Goal: Task Accomplishment & Management: Manage account settings

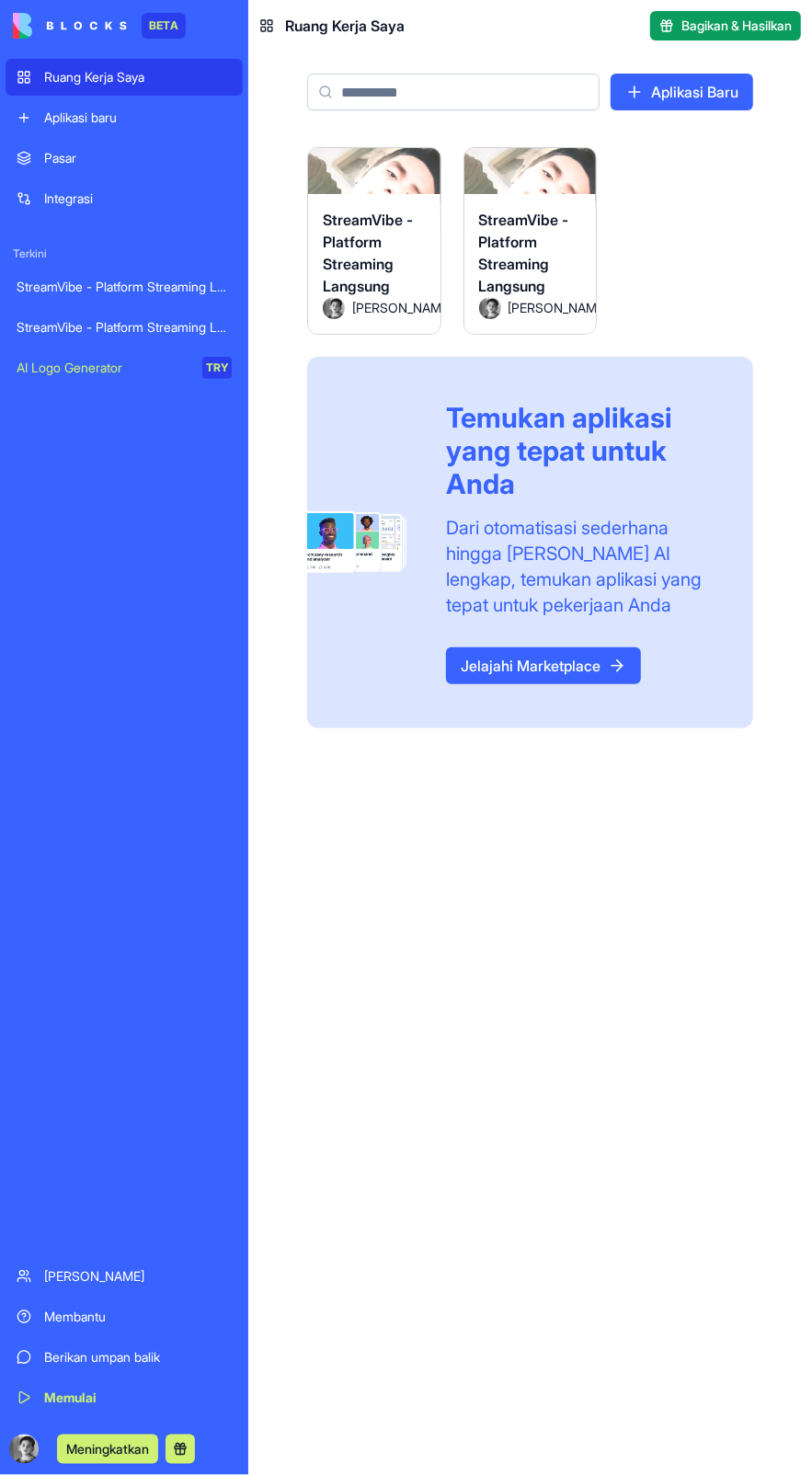
click at [384, 256] on div "StreamVibe - Platform Streaming Langsung" at bounding box center [374, 252] width 103 height 88
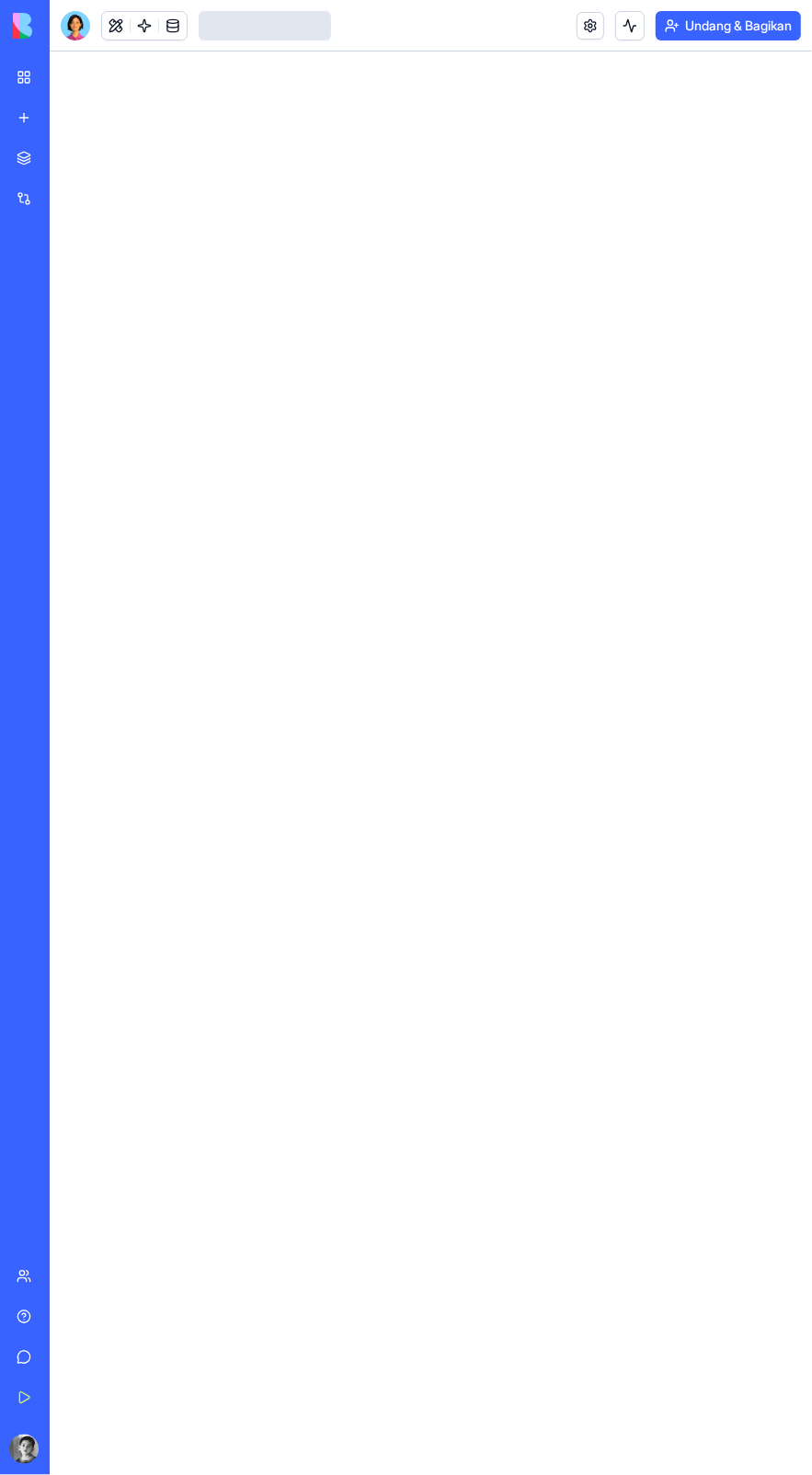
click at [62, 13] on div at bounding box center [75, 26] width 30 height 30
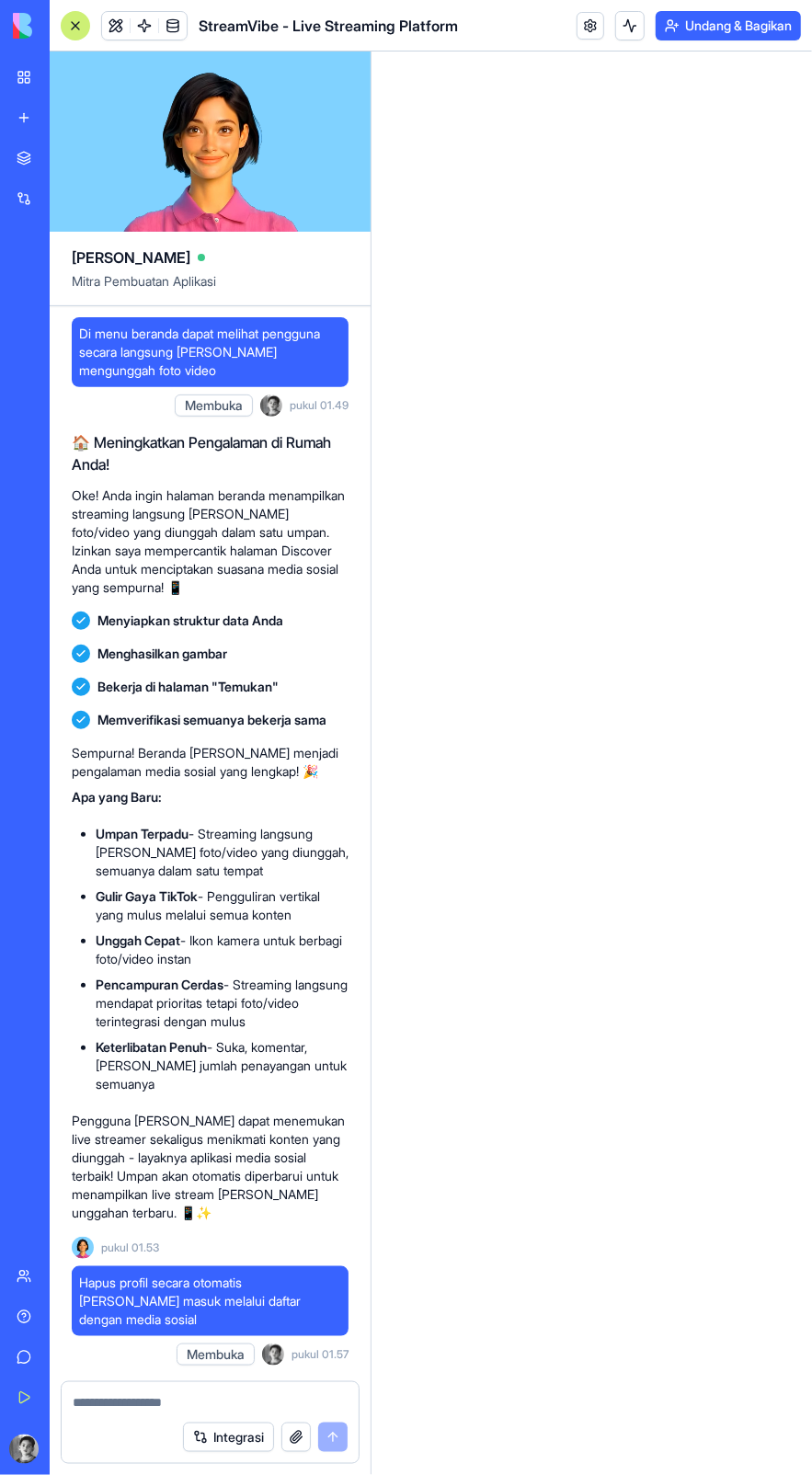
scroll to position [5234, 0]
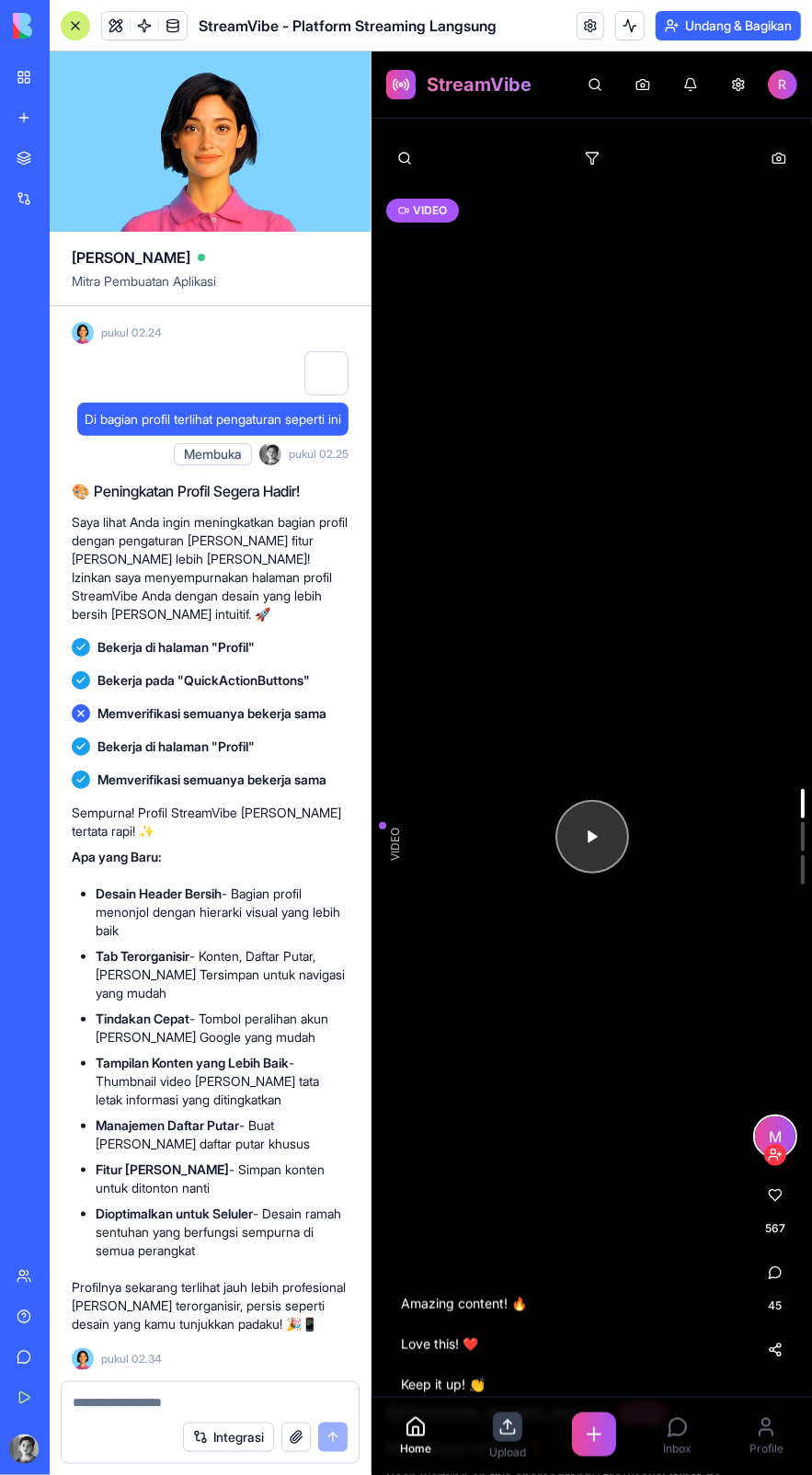
click at [625, 812] on div at bounding box center [590, 835] width 440 height 1423
click at [587, 19] on link at bounding box center [590, 26] width 28 height 28
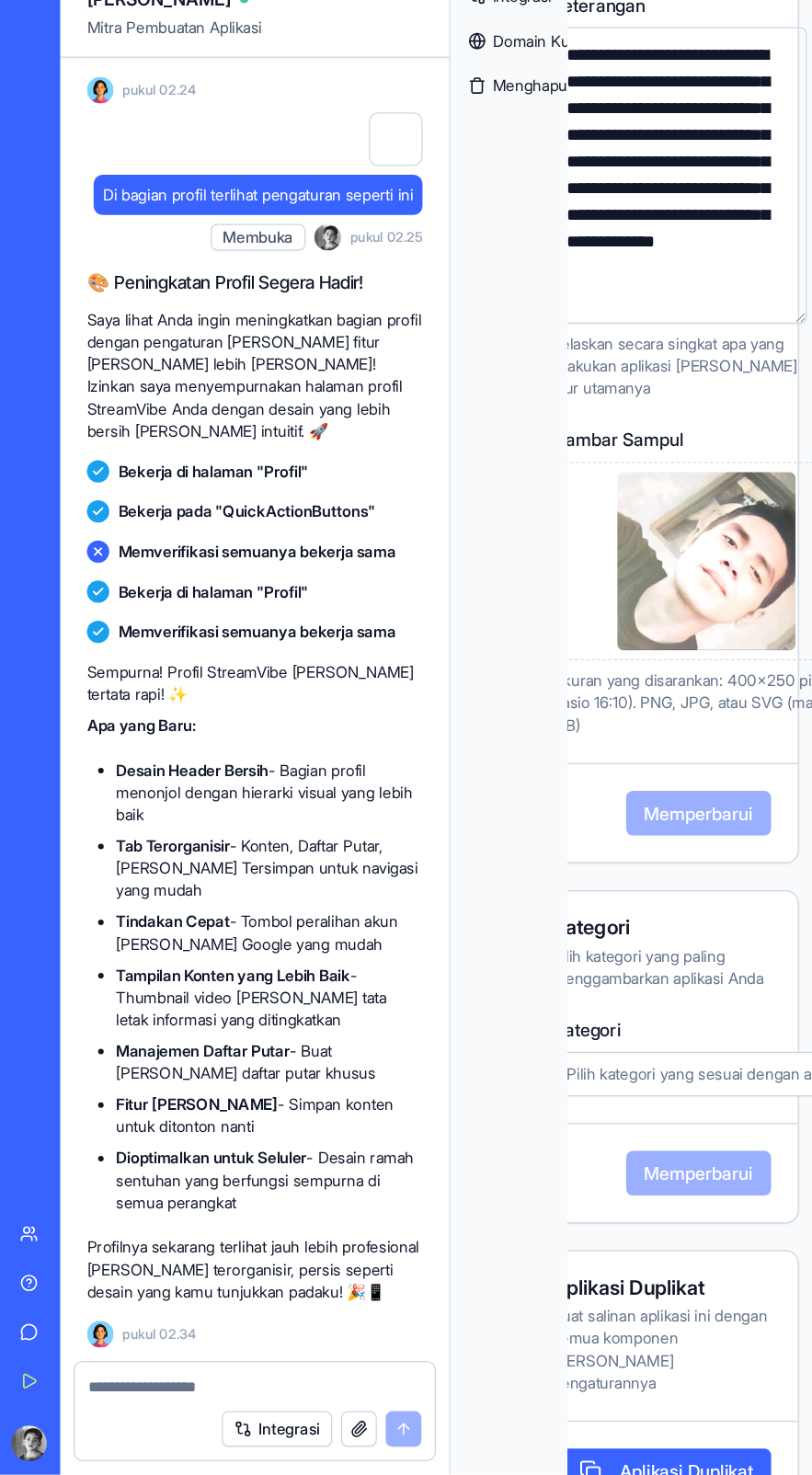
scroll to position [0, 94]
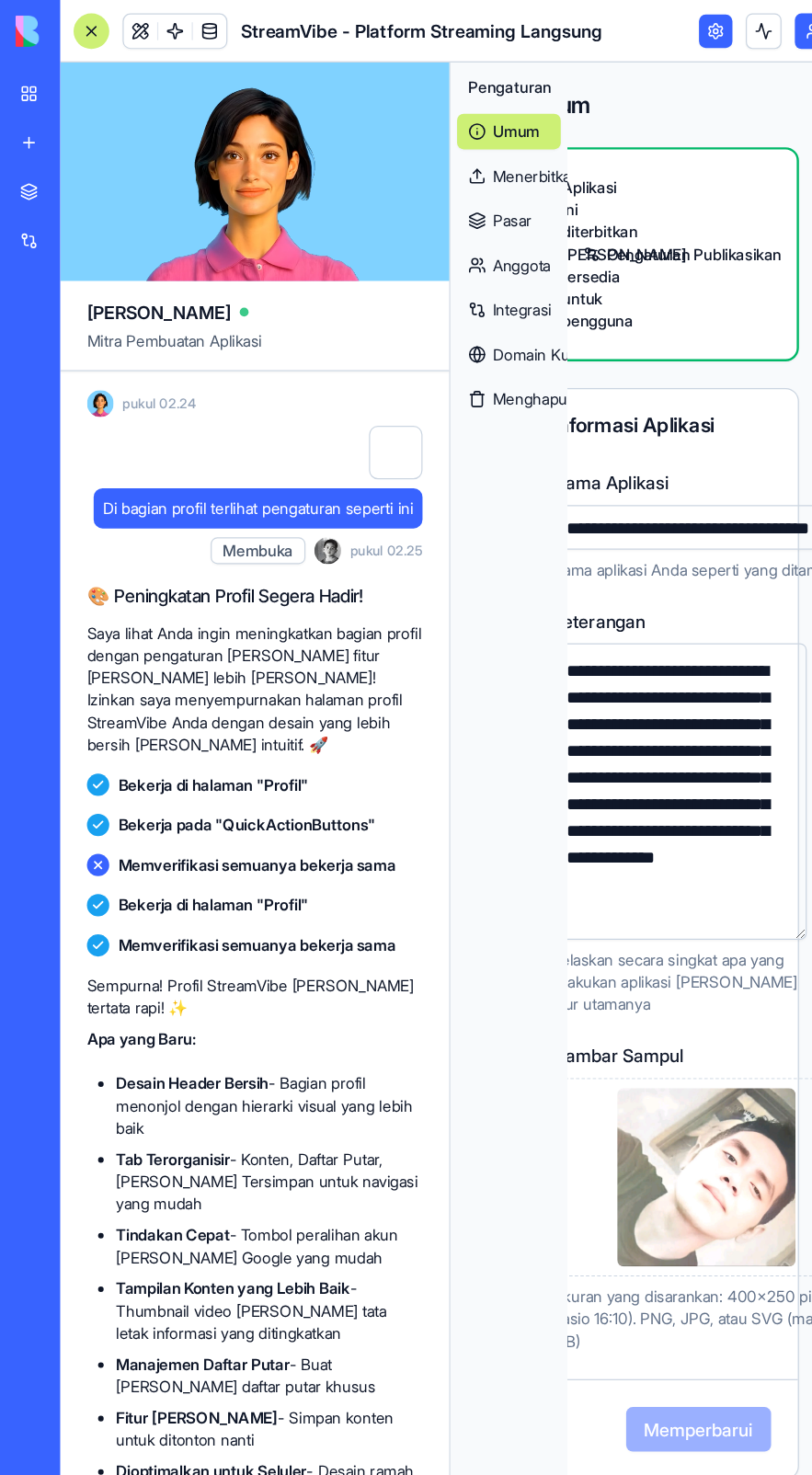
click at [415, 291] on font "Domain Kustom" at bounding box center [452, 291] width 92 height 16
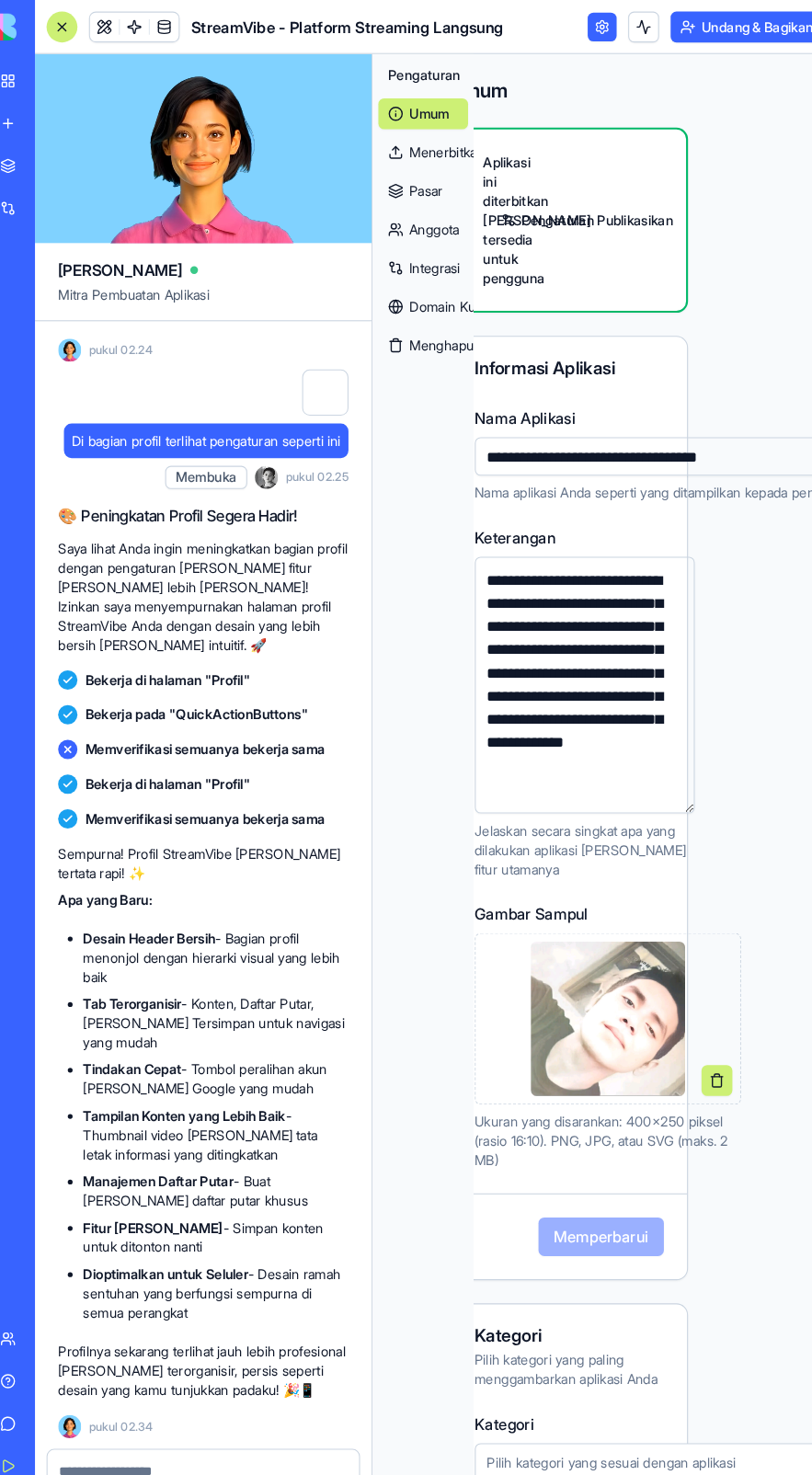
scroll to position [5234, 0]
